Goal: Information Seeking & Learning: Learn about a topic

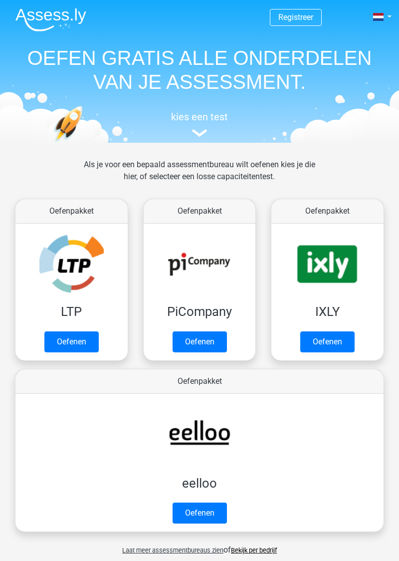
click at [394, 298] on div "Als je voor een bepaald assessmentbureau wilt oefenen kies je die hier, of sele…" at bounding box center [199, 361] width 399 height 405
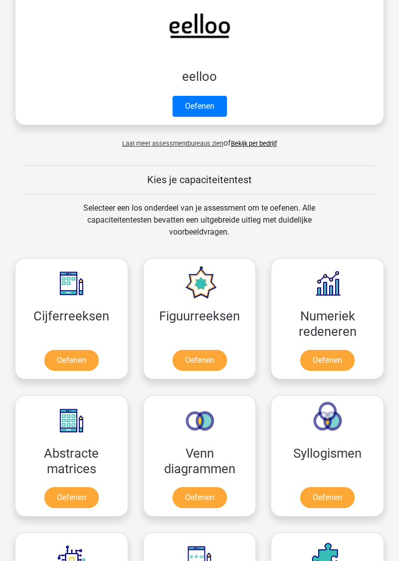
scroll to position [418, 0]
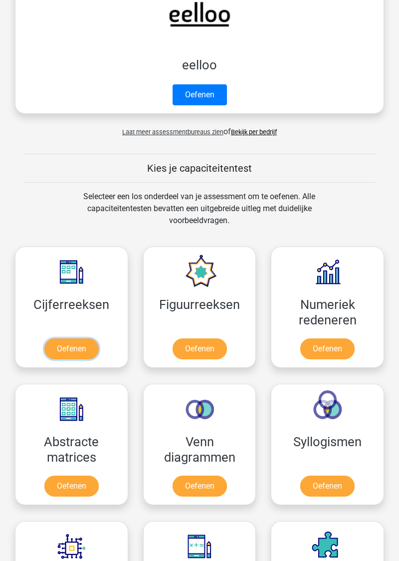
click at [84, 358] on link "Oefenen" at bounding box center [71, 348] width 54 height 21
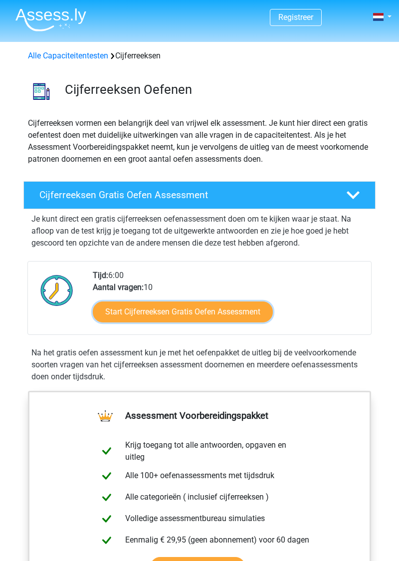
click at [255, 313] on link "Start Cijferreeksen Gratis Oefen Assessment" at bounding box center [183, 311] width 180 height 21
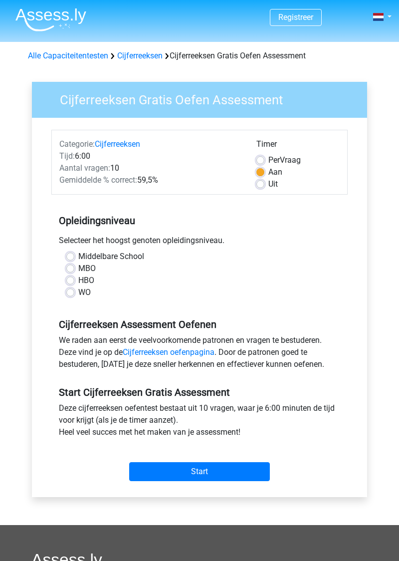
click at [106, 293] on div "WO" at bounding box center [199, 292] width 266 height 12
click at [94, 286] on div "WO" at bounding box center [199, 292] width 266 height 12
click at [87, 282] on label "HBO" at bounding box center [86, 280] width 16 height 12
click at [74, 282] on input "HBO" at bounding box center [70, 279] width 8 height 10
radio input "true"
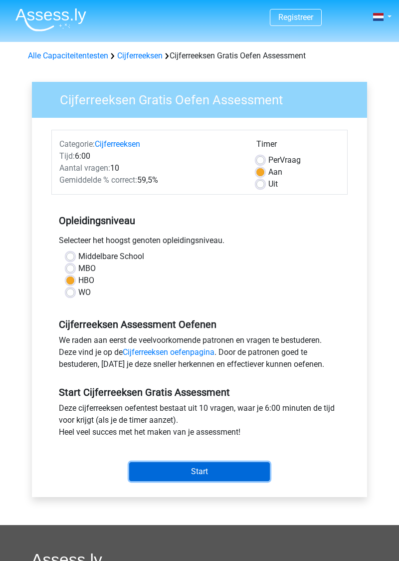
click at [236, 465] on input "Start" at bounding box center [199, 471] width 141 height 19
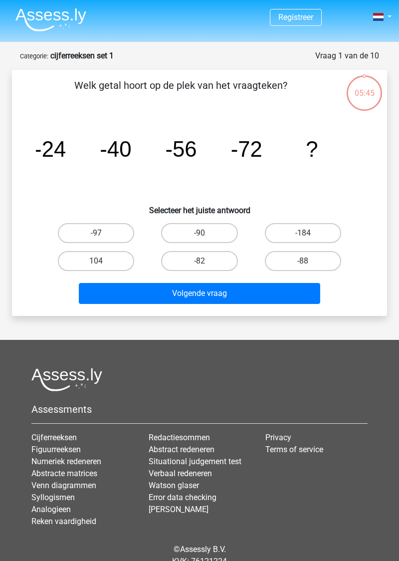
click at [304, 262] on input "-88" at bounding box center [306, 264] width 6 height 6
radio input "true"
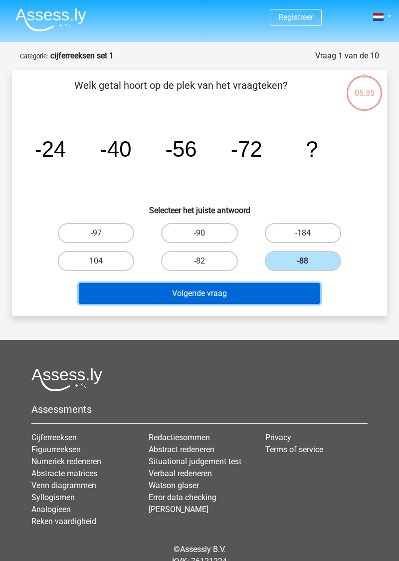
click at [201, 295] on button "Volgende vraag" at bounding box center [200, 293] width 242 height 21
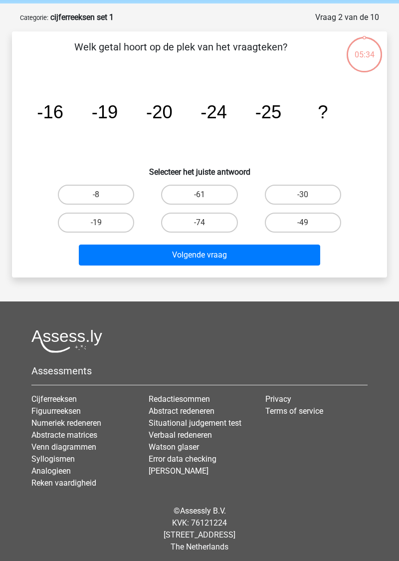
scroll to position [42, 0]
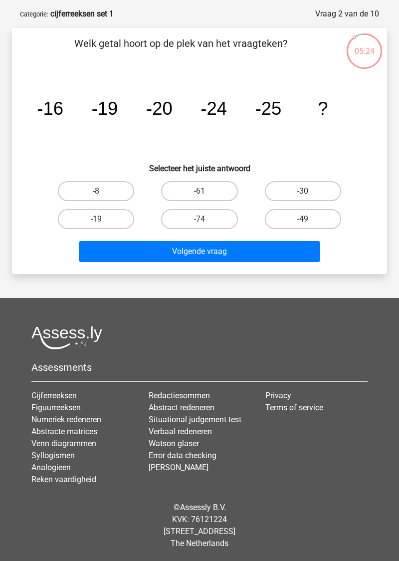
click at [307, 191] on input "-30" at bounding box center [306, 194] width 6 height 6
radio input "true"
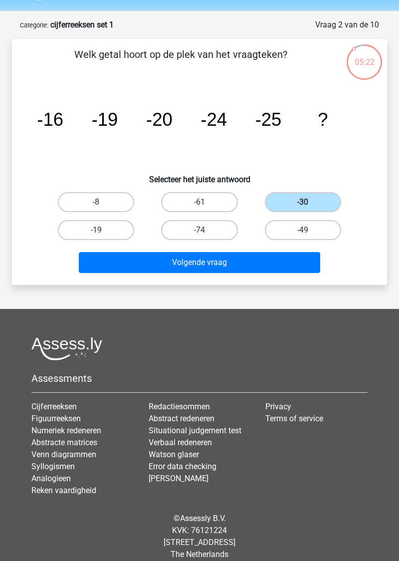
scroll to position [30, 0]
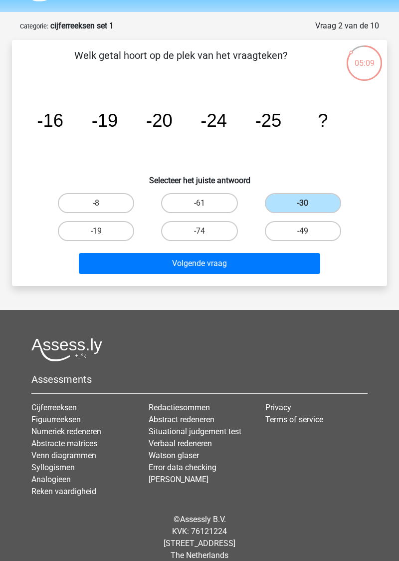
click at [367, 329] on footer "Assessments Cijferreeksen Figuurreeksen Numeriek redeneren Abstracte matrices V…" at bounding box center [199, 441] width 399 height 263
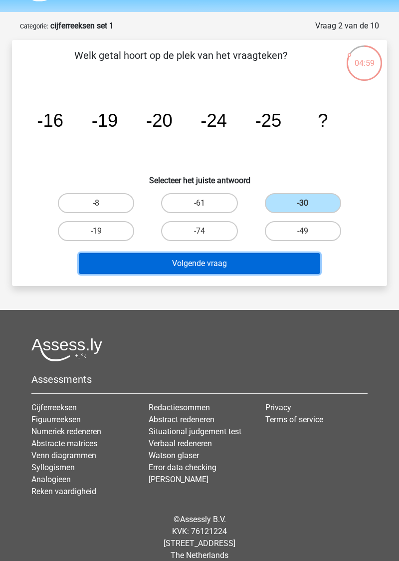
click at [235, 261] on button "Volgende vraag" at bounding box center [200, 263] width 242 height 21
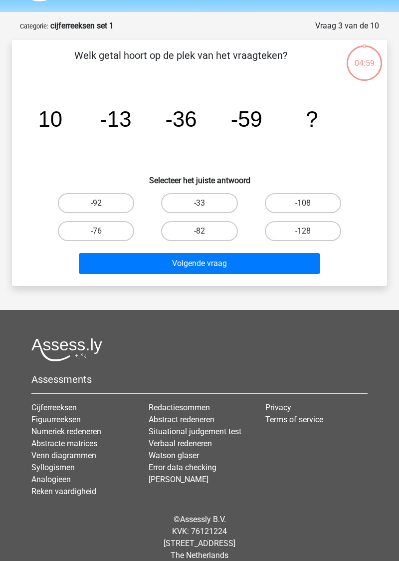
scroll to position [42, 0]
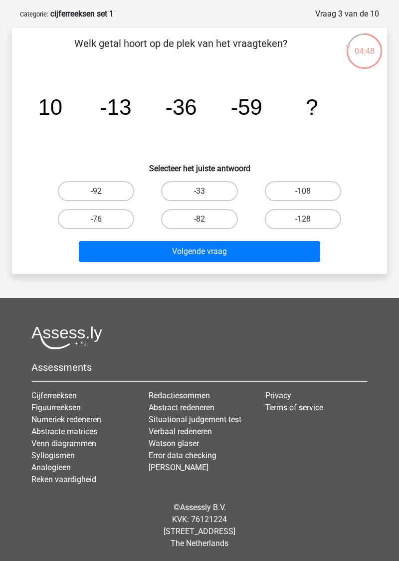
click at [129, 192] on label "-92" at bounding box center [96, 191] width 76 height 20
click at [103, 192] on input "-92" at bounding box center [99, 194] width 6 height 6
radio input "true"
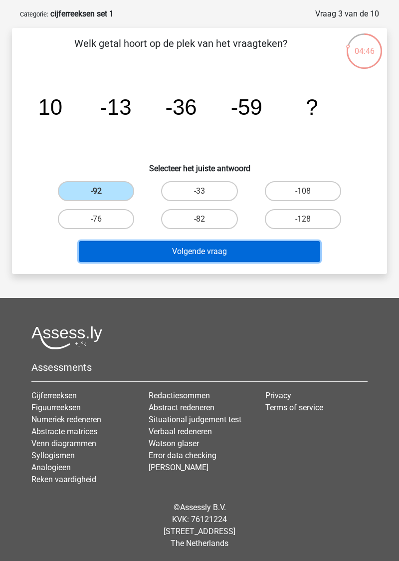
click at [235, 243] on button "Volgende vraag" at bounding box center [200, 251] width 242 height 21
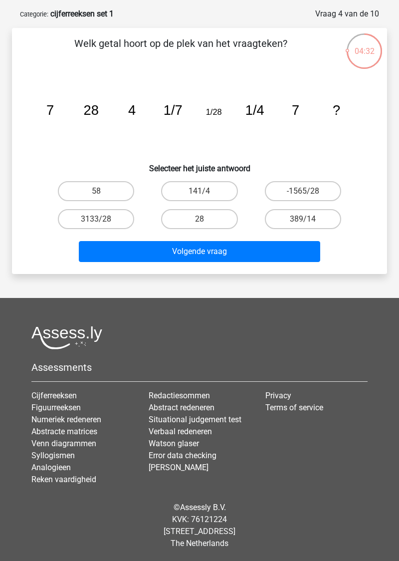
click at [315, 220] on label "389/14" at bounding box center [303, 219] width 76 height 20
click at [309, 220] on input "389/14" at bounding box center [306, 222] width 6 height 6
radio input "true"
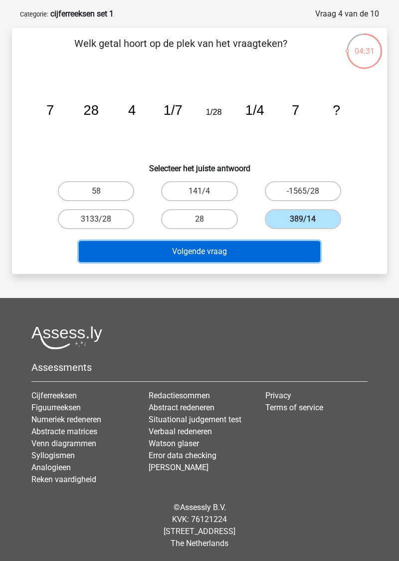
click at [273, 254] on button "Volgende vraag" at bounding box center [200, 251] width 242 height 21
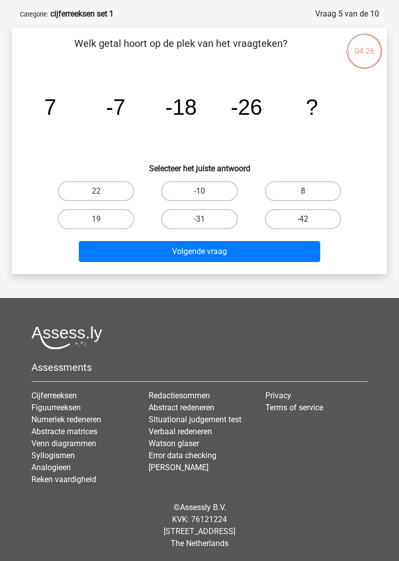
click at [393, 317] on footer "Assessments Cijferreeksen Figuurreeksen Numeriek redeneren Abstracte matrices V…" at bounding box center [199, 429] width 399 height 263
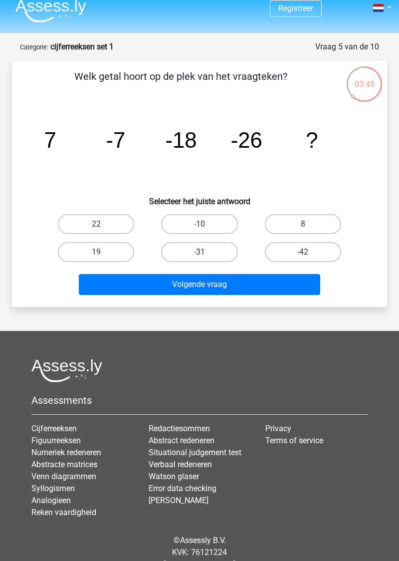
scroll to position [9, 0]
click at [212, 256] on label "-31" at bounding box center [199, 252] width 76 height 20
click at [206, 256] on input "-31" at bounding box center [202, 255] width 6 height 6
radio input "true"
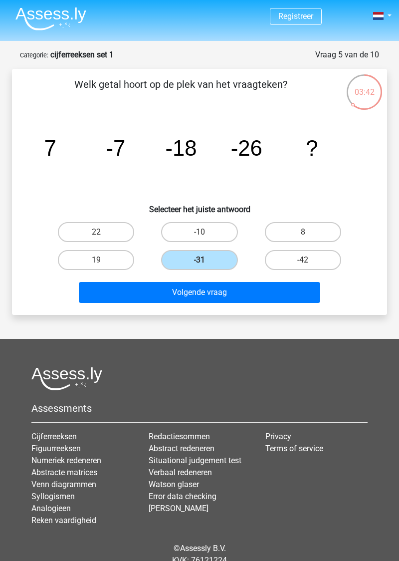
scroll to position [0, 0]
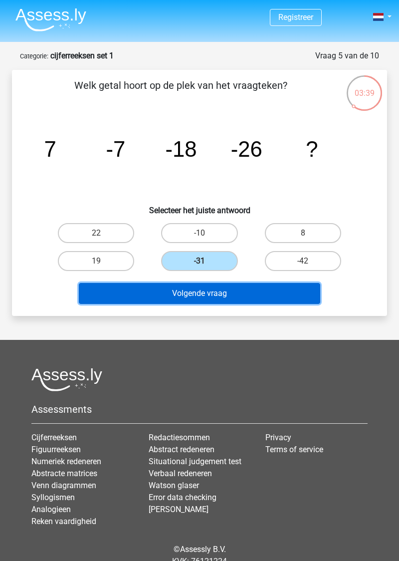
click at [235, 302] on button "Volgende vraag" at bounding box center [200, 293] width 242 height 21
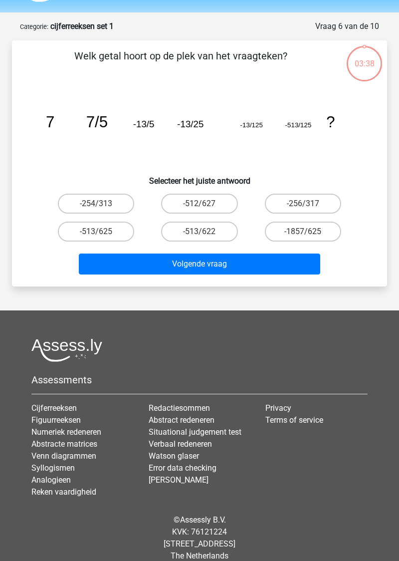
click at [224, 310] on footer "Assessments Cijferreeksen Figuurreeksen Numeriek redeneren Abstracte matrices V…" at bounding box center [199, 441] width 399 height 263
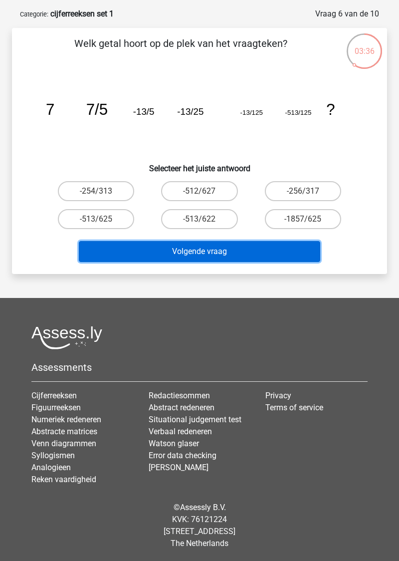
click at [283, 260] on button "Volgende vraag" at bounding box center [200, 251] width 242 height 21
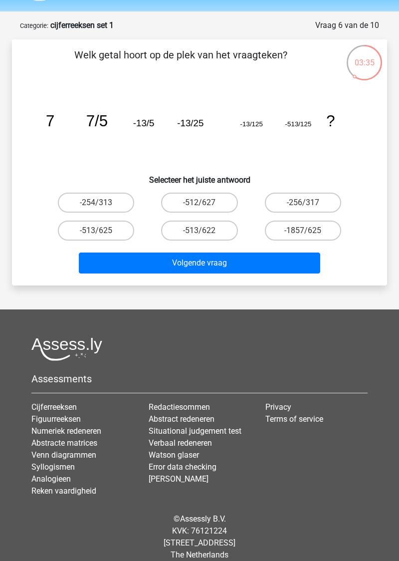
scroll to position [29, 0]
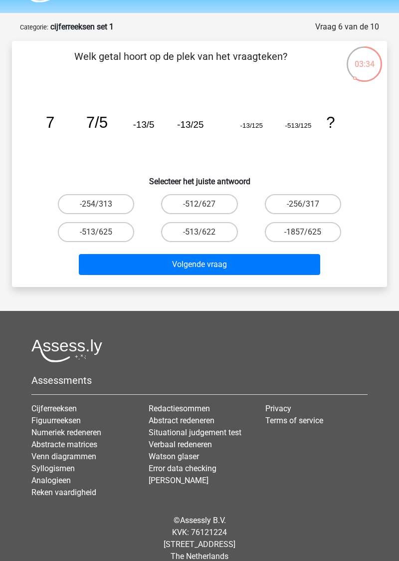
click at [302, 204] on label "-256/317" at bounding box center [303, 204] width 76 height 20
click at [303, 204] on input "-256/317" at bounding box center [306, 207] width 6 height 6
radio input "true"
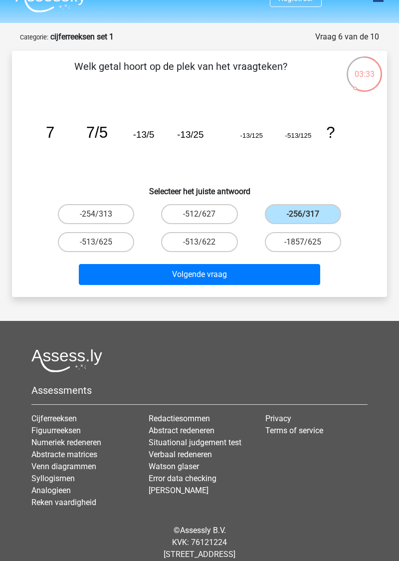
scroll to position [18, 0]
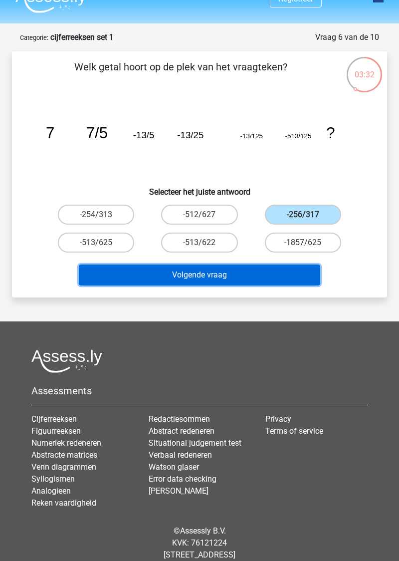
click at [246, 278] on button "Volgende vraag" at bounding box center [200, 274] width 242 height 21
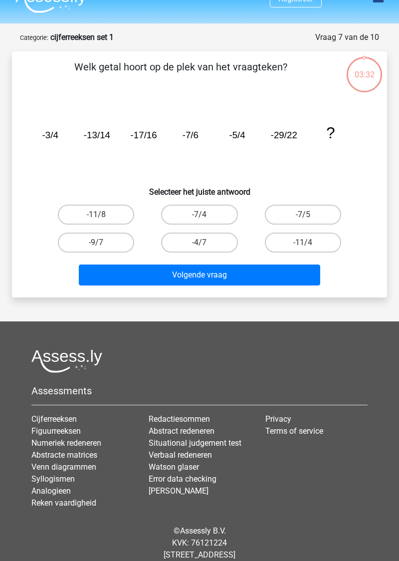
scroll to position [42, 0]
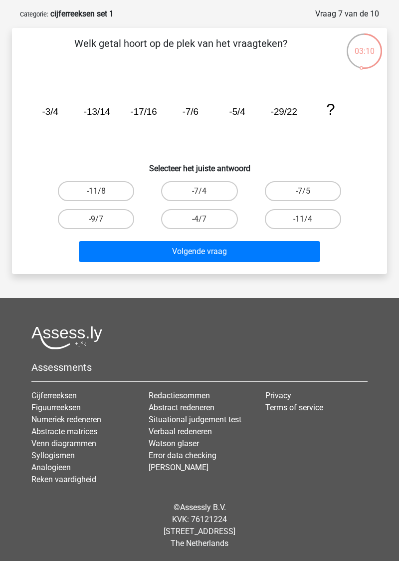
click at [0, 178] on div "03:10 Vraag 7 van de 10 Categorie: cijferreeksen set 1 Welk getal hoort op de p…" at bounding box center [199, 141] width 399 height 266
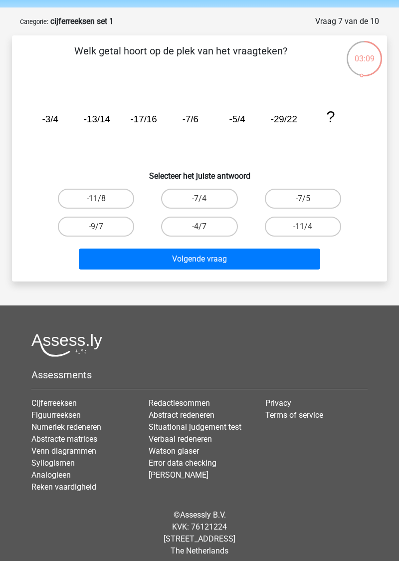
scroll to position [34, 0]
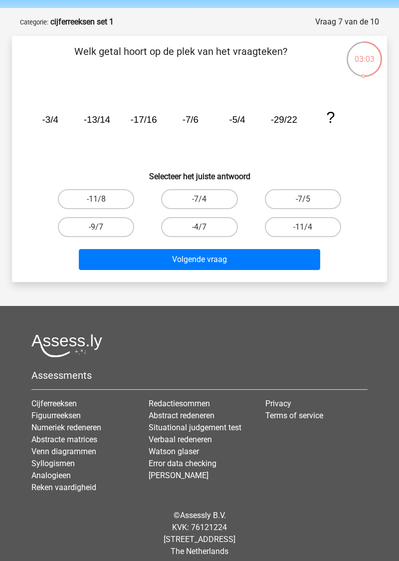
click at [327, 235] on label "-11/4" at bounding box center [303, 227] width 76 height 20
click at [309, 233] on input "-11/4" at bounding box center [306, 230] width 6 height 6
radio input "true"
click at [322, 223] on label "-11/4" at bounding box center [303, 227] width 76 height 20
click at [309, 227] on input "-11/4" at bounding box center [306, 230] width 6 height 6
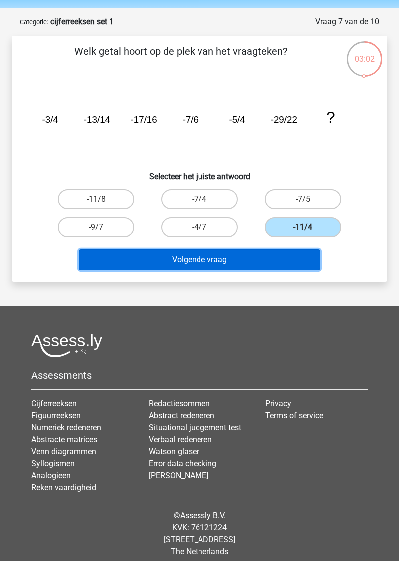
click at [277, 259] on button "Volgende vraag" at bounding box center [200, 259] width 242 height 21
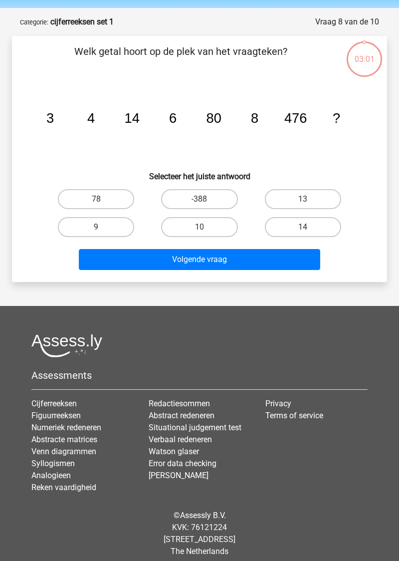
scroll to position [42, 0]
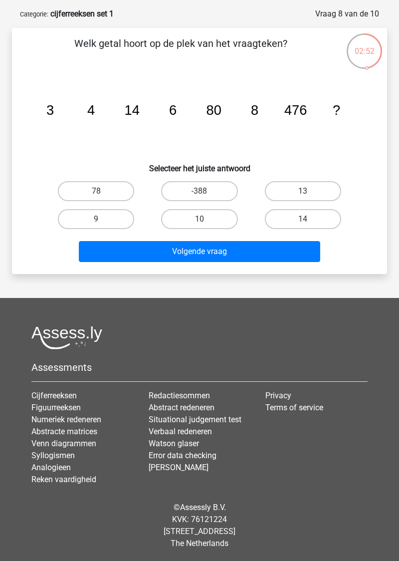
click at [214, 220] on label "10" at bounding box center [199, 219] width 76 height 20
click at [206, 220] on input "10" at bounding box center [202, 222] width 6 height 6
radio input "true"
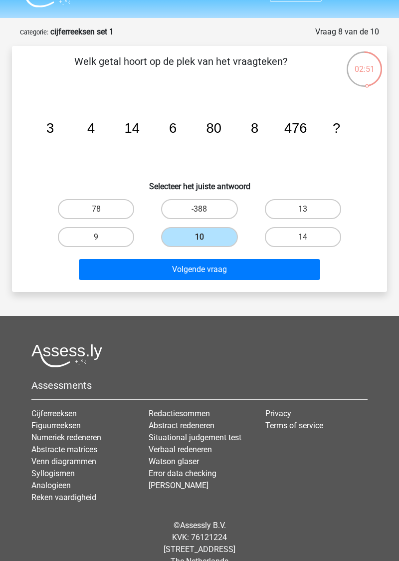
scroll to position [35, 0]
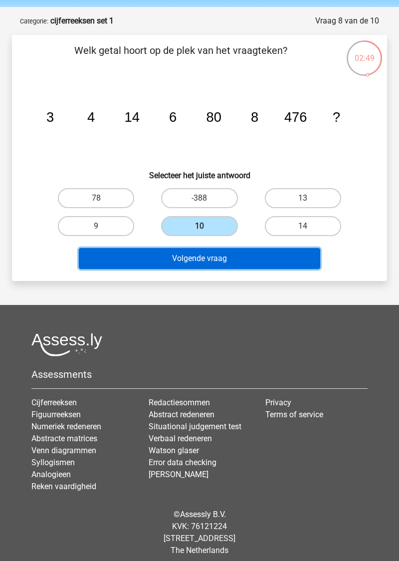
click at [250, 262] on button "Volgende vraag" at bounding box center [200, 258] width 242 height 21
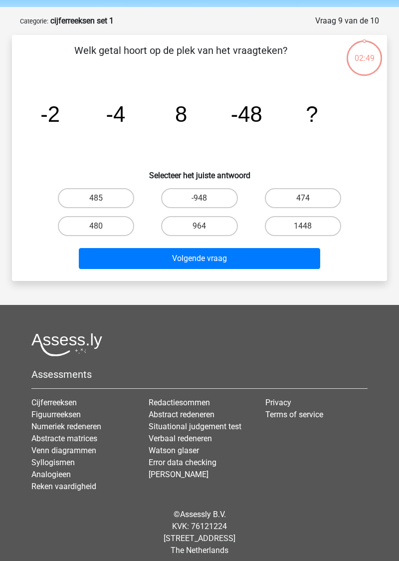
scroll to position [42, 0]
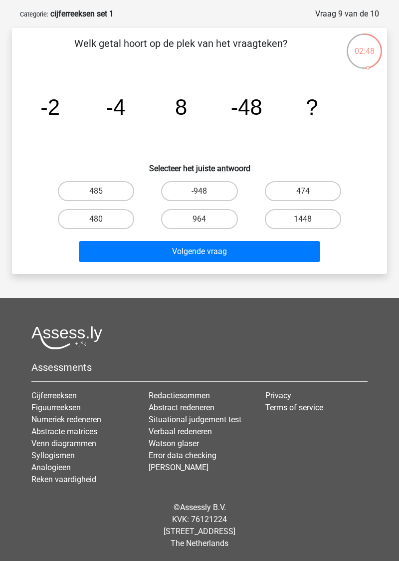
click at [245, 40] on p "Welk getal hoort op de plek van het vraagteken?" at bounding box center [181, 51] width 306 height 30
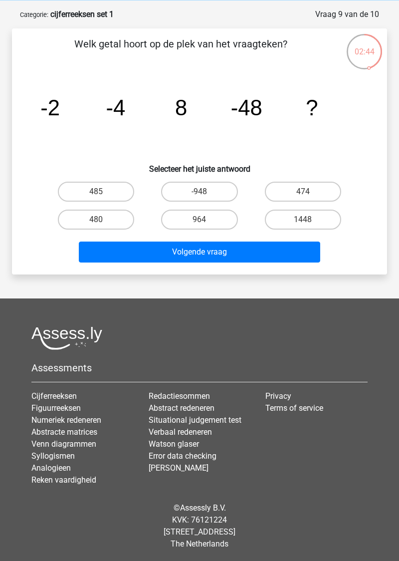
scroll to position [41, 0]
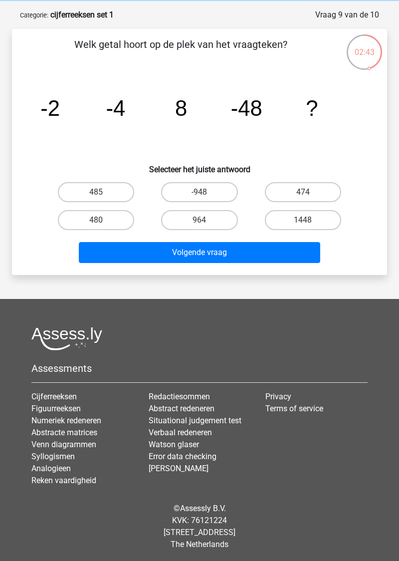
click at [329, 186] on label "474" at bounding box center [303, 192] width 76 height 20
click at [309, 192] on input "474" at bounding box center [306, 195] width 6 height 6
radio input "true"
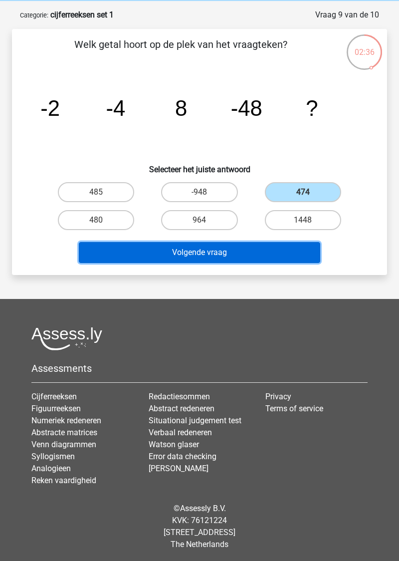
click at [237, 251] on button "Volgende vraag" at bounding box center [200, 252] width 242 height 21
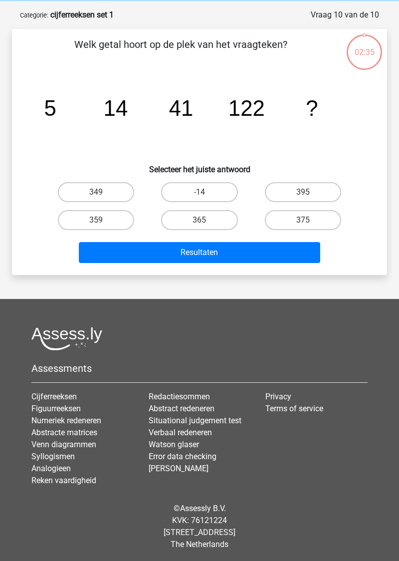
scroll to position [42, 0]
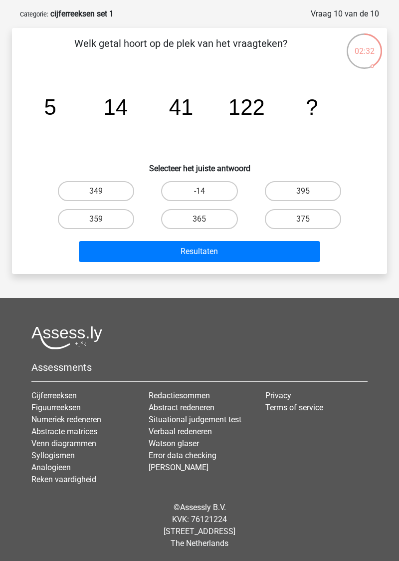
click at [396, 237] on div "02:32 Vraag 10 van de 10 Categorie: cijferreeksen set 1 Welk getal hoort op de …" at bounding box center [199, 141] width 399 height 266
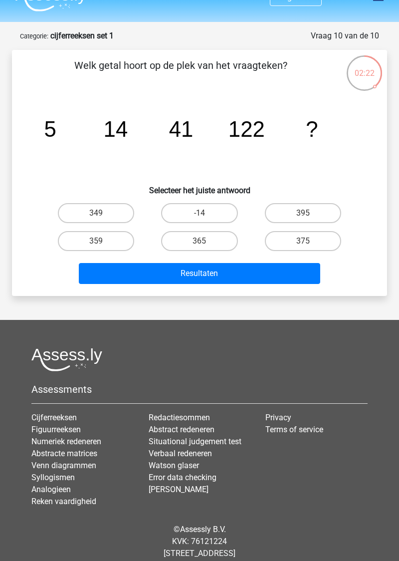
scroll to position [20, 0]
click at [309, 214] on input "395" at bounding box center [306, 216] width 6 height 6
radio input "true"
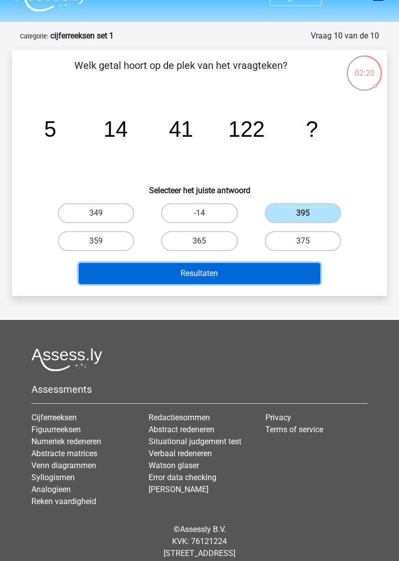
click at [269, 277] on button "Resultaten" at bounding box center [200, 273] width 242 height 21
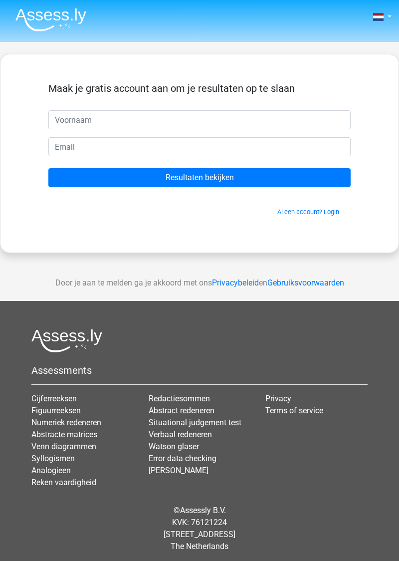
scroll to position [3, 0]
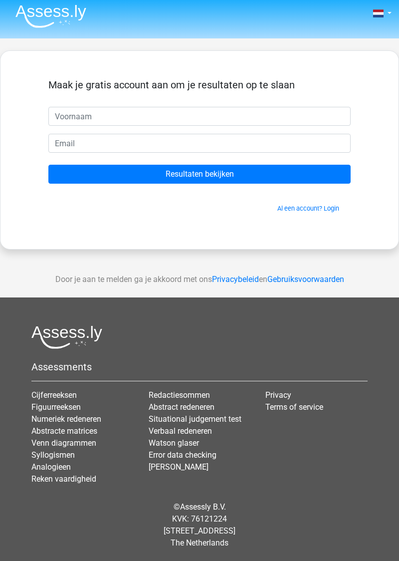
click at [92, 423] on link "Numeriek redeneren" at bounding box center [66, 418] width 70 height 9
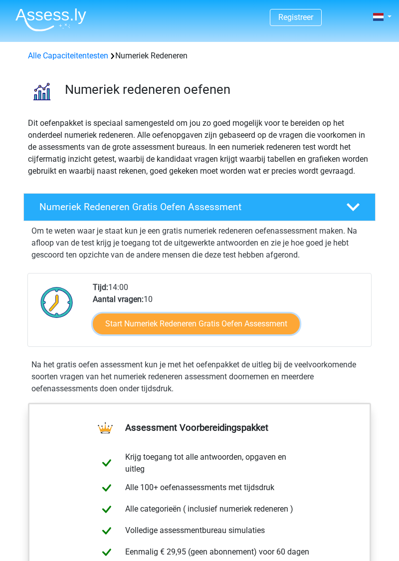
click at [261, 325] on link "Start Numeriek Redeneren Gratis Oefen Assessment" at bounding box center [196, 323] width 207 height 21
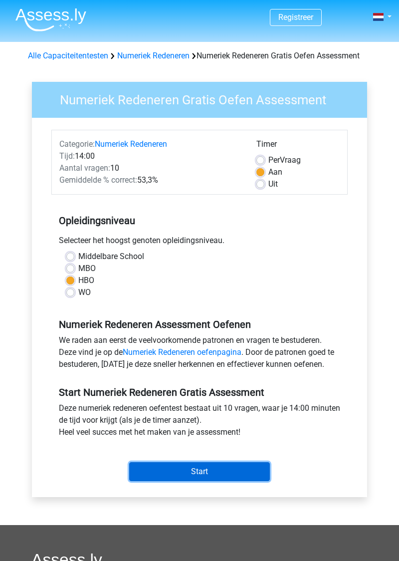
click at [216, 470] on input "Start" at bounding box center [199, 471] width 141 height 19
